Goal: Task Accomplishment & Management: Manage account settings

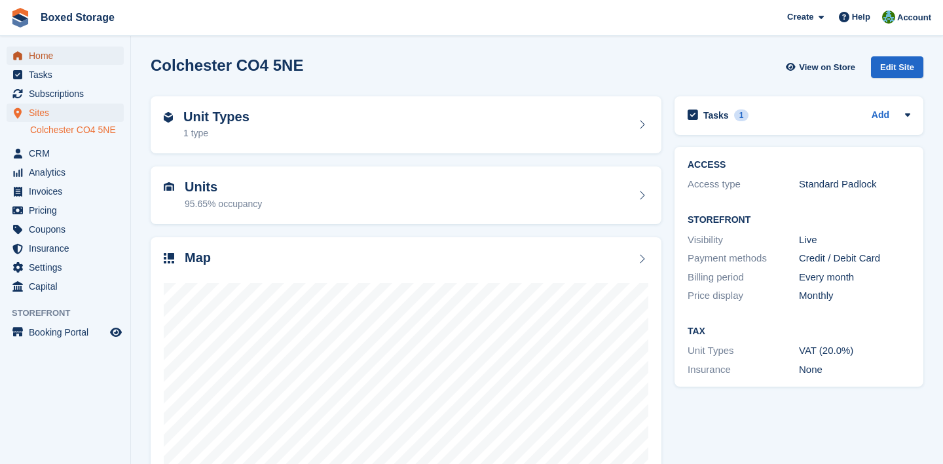
click at [79, 64] on span "Home" at bounding box center [68, 55] width 79 height 18
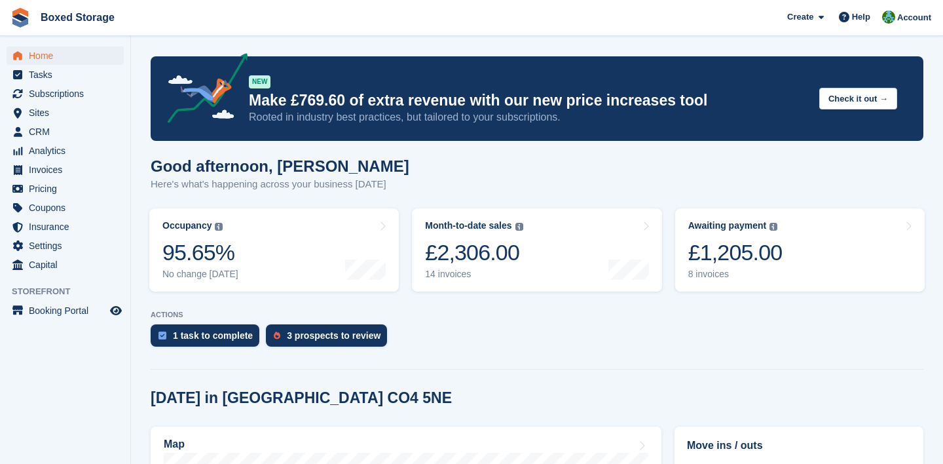
click at [750, 257] on div "£1,205.00" at bounding box center [735, 252] width 94 height 27
click at [545, 267] on link "Month-to-date sales The sum of all finalised invoices generated this month to d…" at bounding box center [536, 249] width 249 height 83
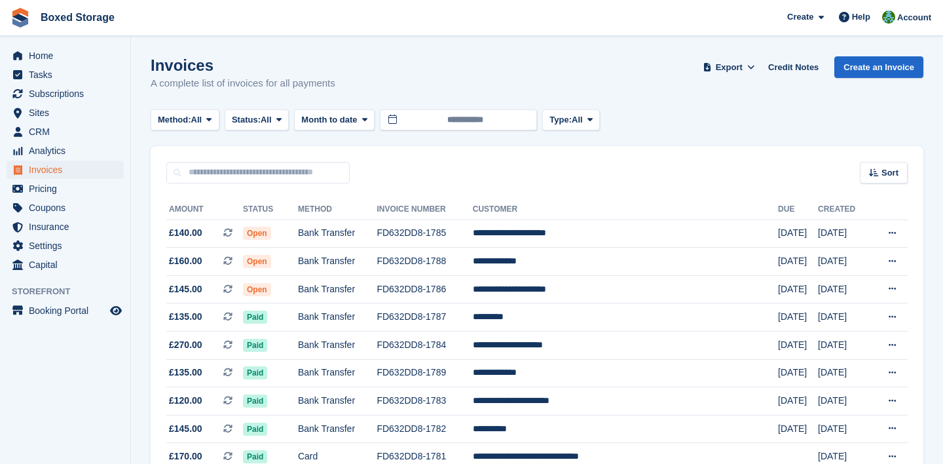
click at [670, 268] on td "**********" at bounding box center [625, 262] width 305 height 28
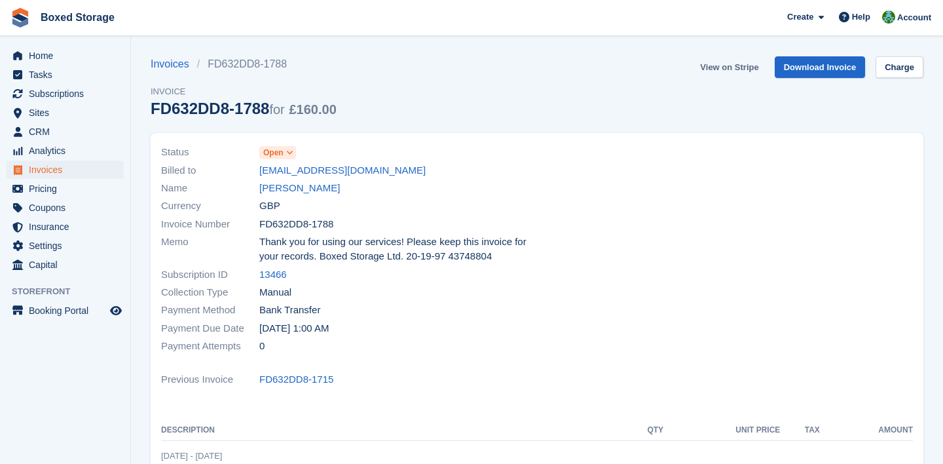
click at [734, 65] on link "View on Stripe" at bounding box center [729, 67] width 69 height 22
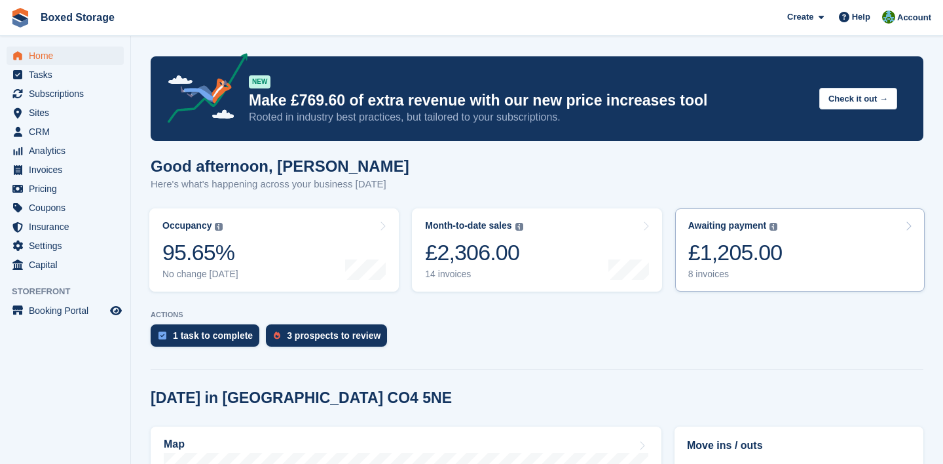
click at [696, 272] on div "8 invoices" at bounding box center [735, 273] width 94 height 11
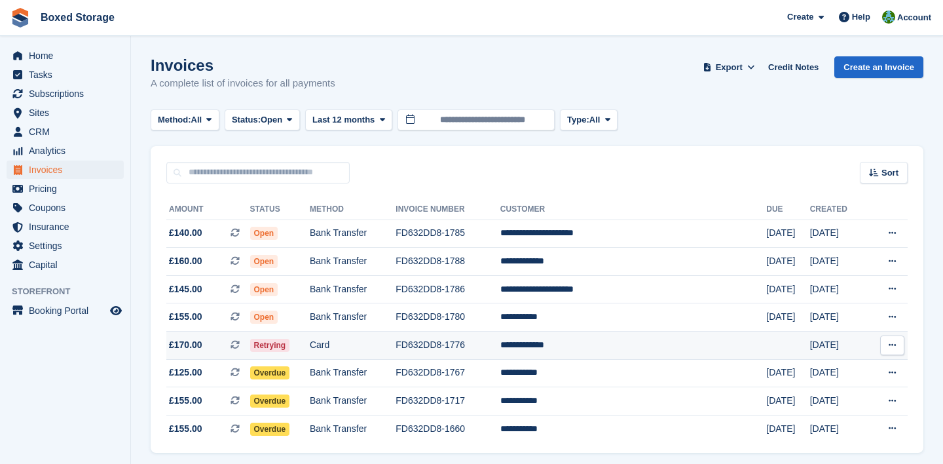
click at [703, 339] on td "**********" at bounding box center [633, 345] width 266 height 28
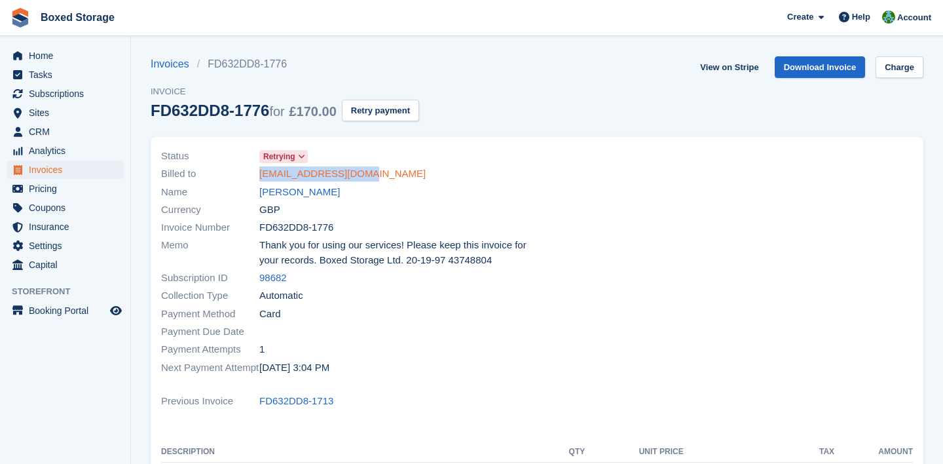
drag, startPoint x: 377, startPoint y: 177, endPoint x: 260, endPoint y: 178, distance: 116.6
click at [260, 178] on div "Billed to woodart731@gmail.com" at bounding box center [345, 174] width 368 height 18
copy link "woodart731@gmail.com"
click at [741, 263] on div at bounding box center [729, 261] width 384 height 245
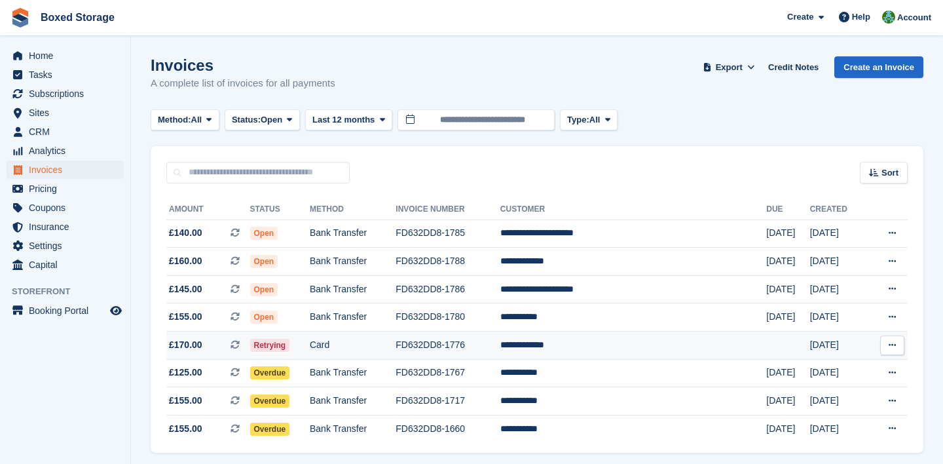
click at [310, 344] on td "Retrying" at bounding box center [280, 345] width 60 height 28
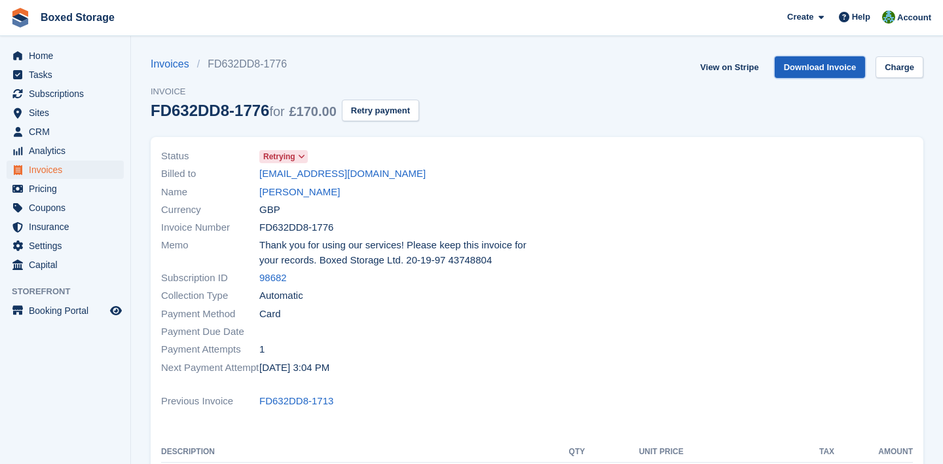
click at [795, 64] on link "Download Invoice" at bounding box center [820, 67] width 91 height 22
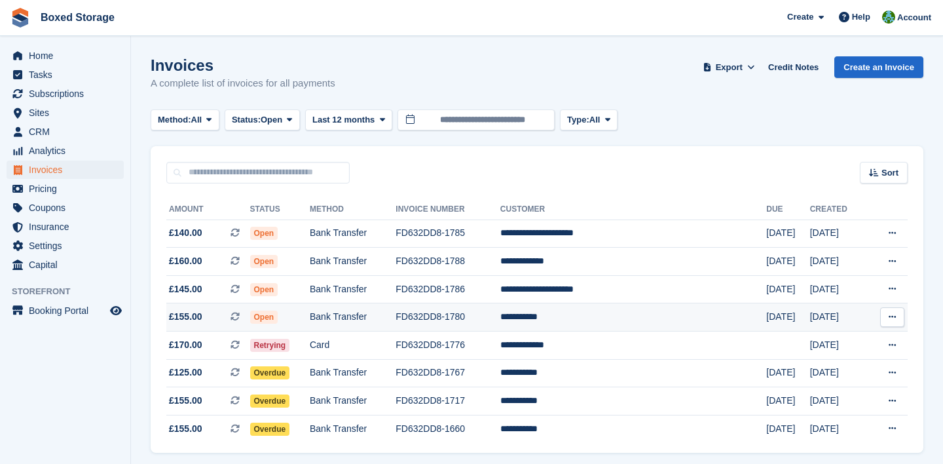
click at [625, 324] on td "**********" at bounding box center [633, 317] width 266 height 28
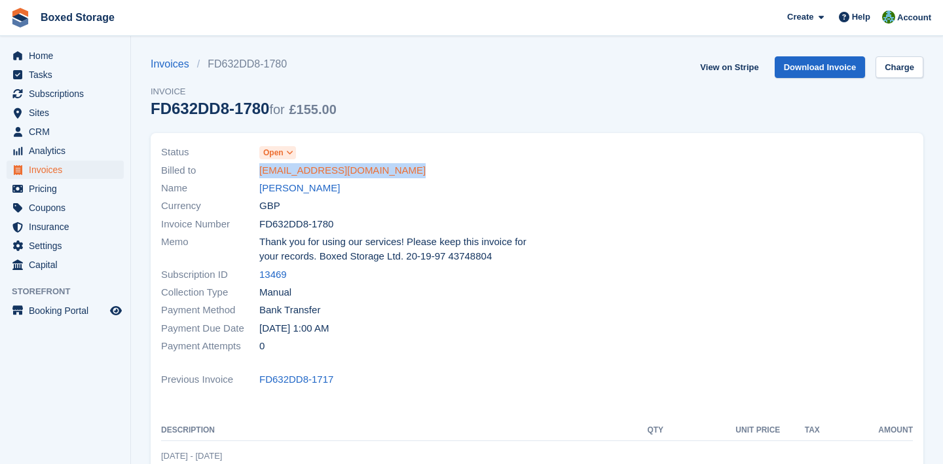
drag, startPoint x: 405, startPoint y: 175, endPoint x: 259, endPoint y: 172, distance: 145.4
click at [259, 172] on div "Billed to josh@terminustechnologies.io" at bounding box center [345, 170] width 368 height 18
copy link "josh@terminustechnologies.io"
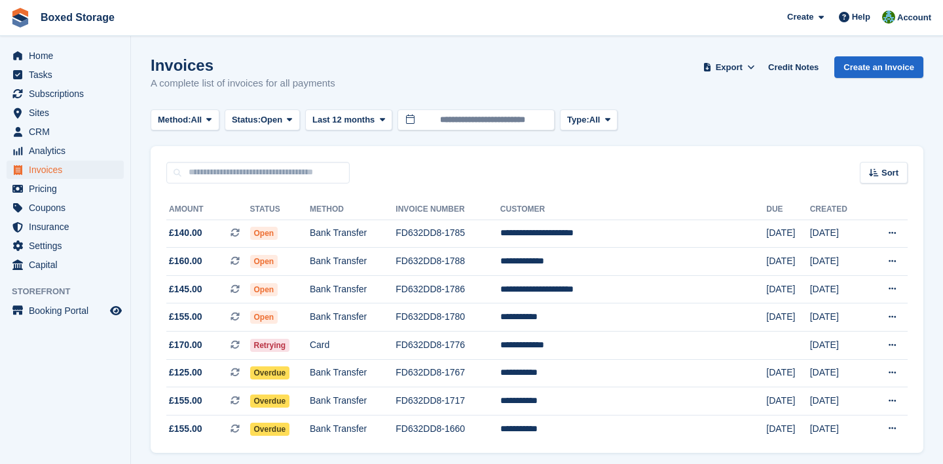
click at [519, 147] on div "Sort Sort by Date created Created (oldest first) Created (newest first)" at bounding box center [537, 164] width 773 height 37
click at [396, 426] on td "Bank Transfer" at bounding box center [353, 429] width 86 height 28
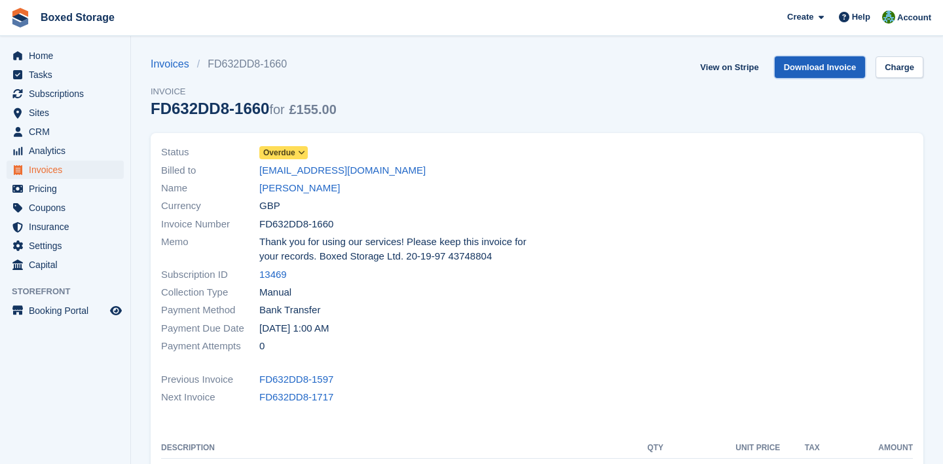
click at [819, 76] on link "Download Invoice" at bounding box center [820, 67] width 91 height 22
click at [797, 76] on link "Download Invoice" at bounding box center [820, 67] width 91 height 22
click at [727, 66] on link "View on Stripe" at bounding box center [729, 67] width 69 height 22
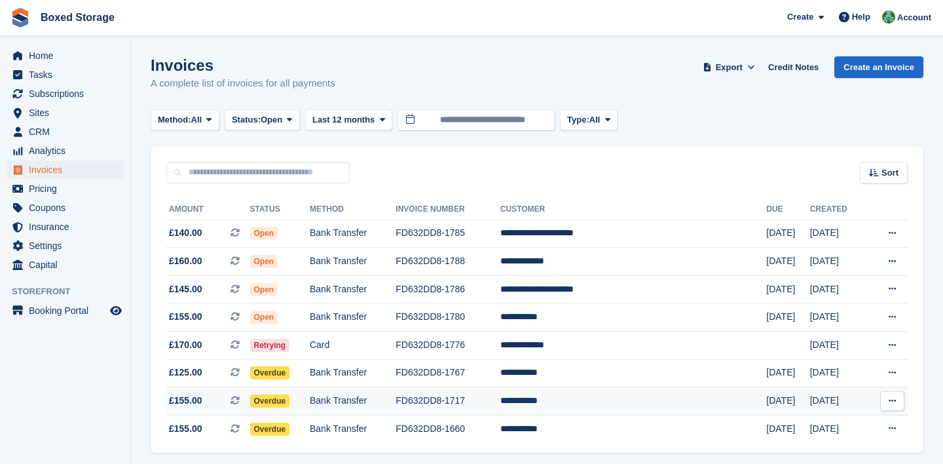
click at [477, 404] on td "FD632DD8-1717" at bounding box center [448, 401] width 105 height 28
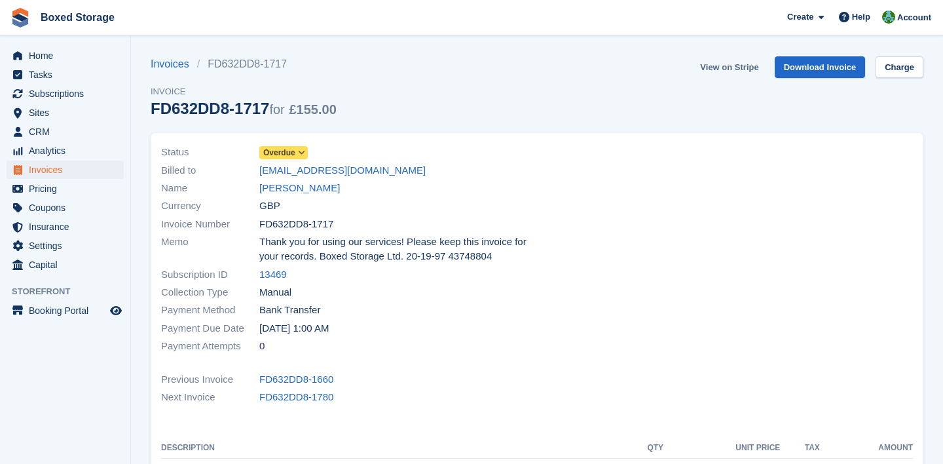
click at [733, 71] on link "View on Stripe" at bounding box center [729, 67] width 69 height 22
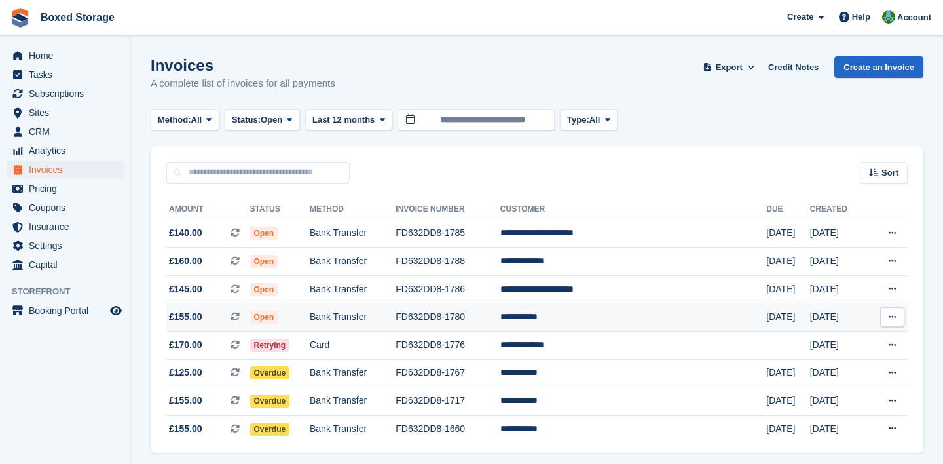
click at [471, 322] on td "FD632DD8-1780" at bounding box center [448, 317] width 105 height 28
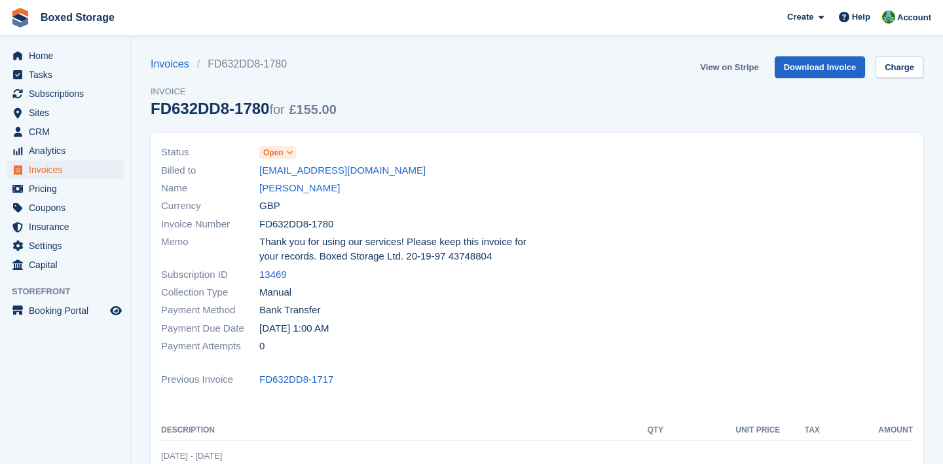
click at [742, 72] on link "View on Stripe" at bounding box center [729, 67] width 69 height 22
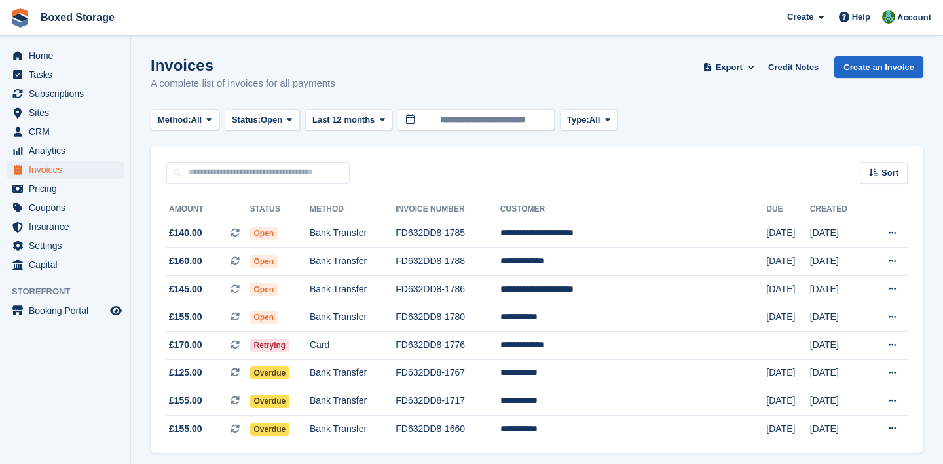
click at [872, 120] on div "Method: All All Bank Transfer Cash Cheque Debit/Credit Card Direct Debit SEPA D…" at bounding box center [537, 120] width 773 height 22
